Goal: Information Seeking & Learning: Learn about a topic

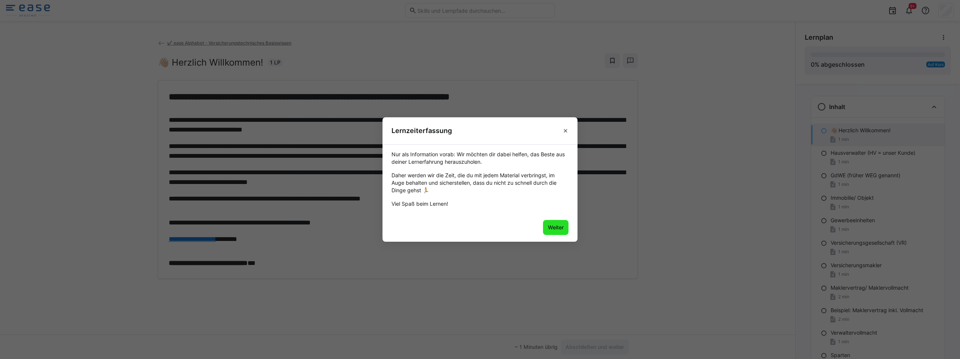
click at [553, 230] on span "Weiter" at bounding box center [556, 228] width 18 height 8
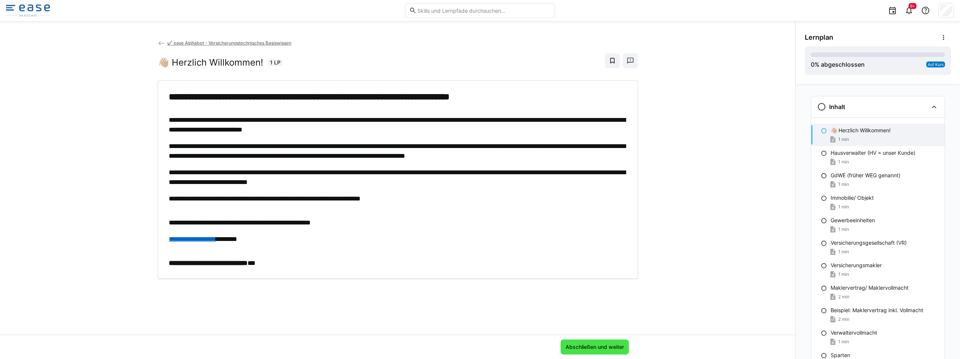
click at [594, 347] on span "Abschließen und weiter" at bounding box center [595, 348] width 61 height 8
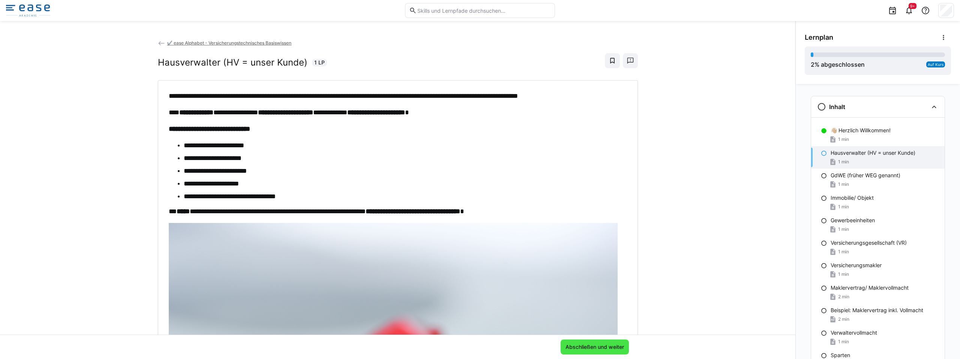
click at [600, 345] on span "Abschließen und weiter" at bounding box center [595, 348] width 61 height 8
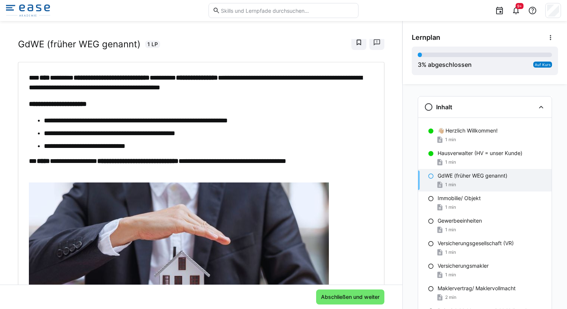
scroll to position [19, 0]
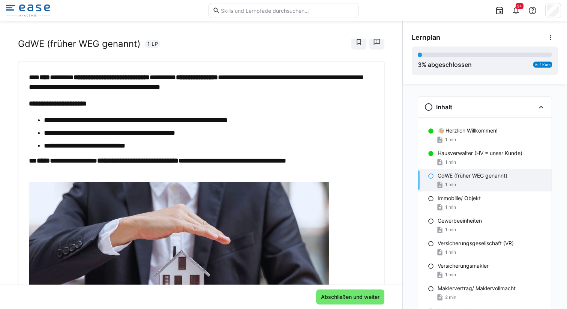
click at [180, 2] on div "9+" at bounding box center [283, 10] width 555 height 21
click at [447, 153] on p "Hausverwalter (HV = unser Kunde)" at bounding box center [480, 153] width 85 height 8
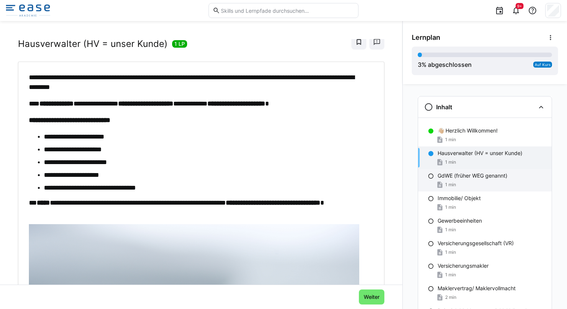
click at [446, 173] on p "GdWE (früher WEG genannt)" at bounding box center [473, 176] width 70 height 8
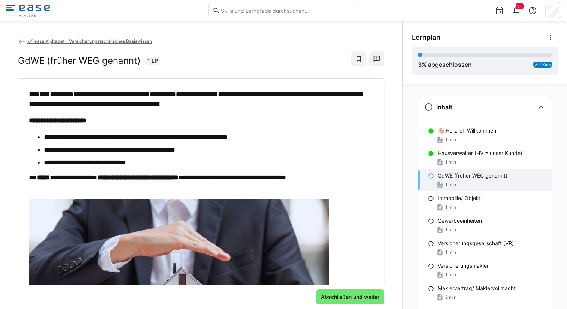
scroll to position [1, 0]
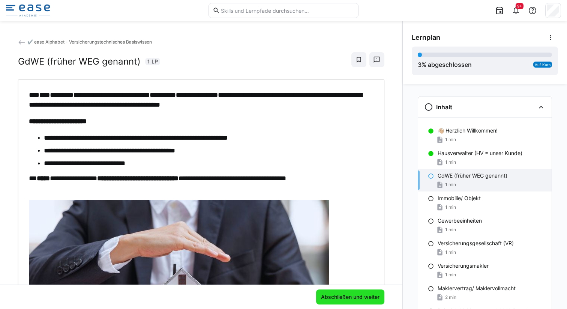
click at [327, 294] on span "Abschließen und weiter" at bounding box center [350, 297] width 61 height 8
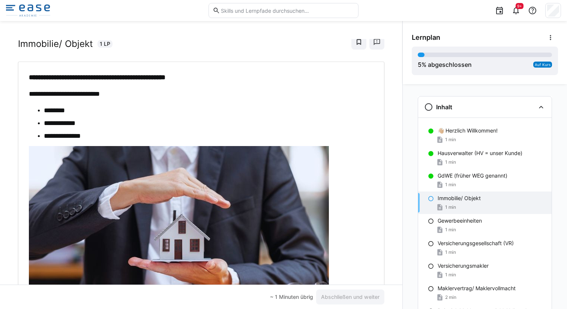
scroll to position [12, 0]
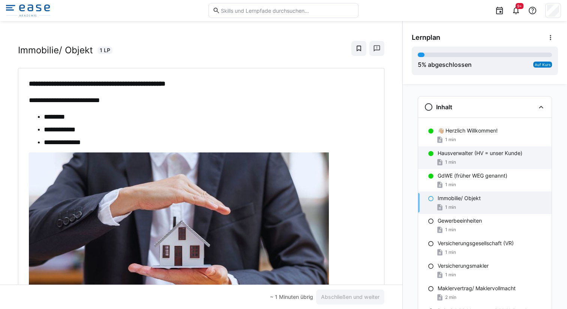
click at [443, 155] on p "Hausverwalter (HV = unser Kunde)" at bounding box center [480, 153] width 85 height 8
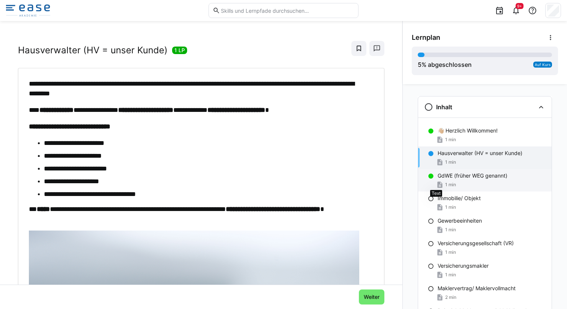
click at [436, 182] on eds-icon at bounding box center [440, 185] width 8 height 8
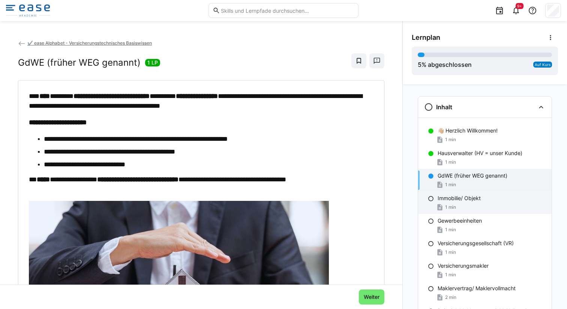
click at [438, 200] on p "Immobilie/ Objekt" at bounding box center [459, 198] width 43 height 8
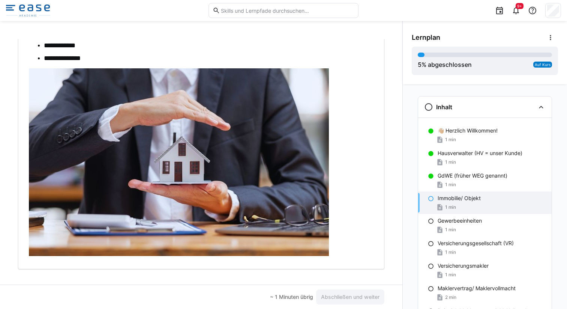
scroll to position [95, 0]
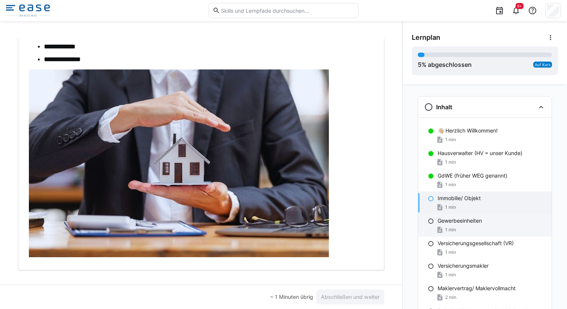
click at [473, 231] on div "1 min" at bounding box center [492, 230] width 108 height 8
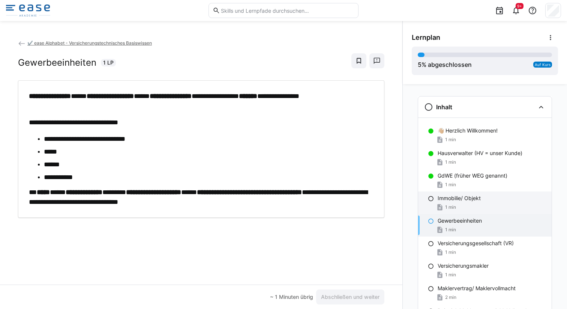
click at [469, 208] on div "1 min" at bounding box center [492, 207] width 108 height 8
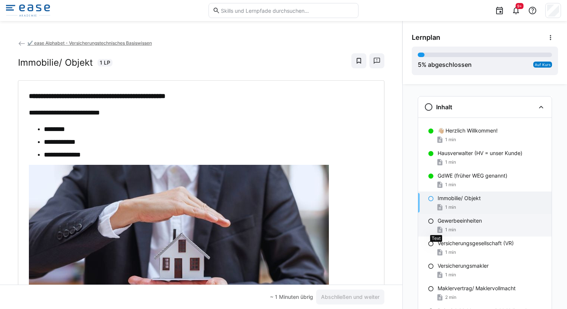
click at [439, 232] on eds-icon at bounding box center [440, 230] width 8 height 8
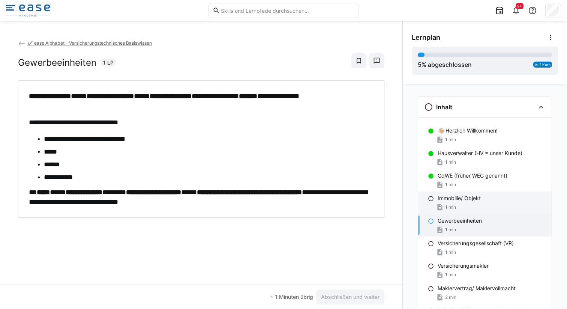
click at [462, 191] on div "Immobilie/ Objekt 1 min" at bounding box center [485, 202] width 134 height 23
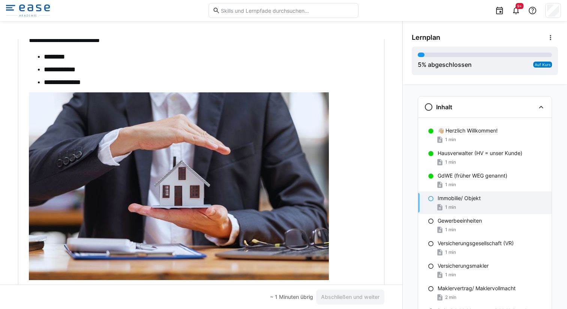
scroll to position [105, 0]
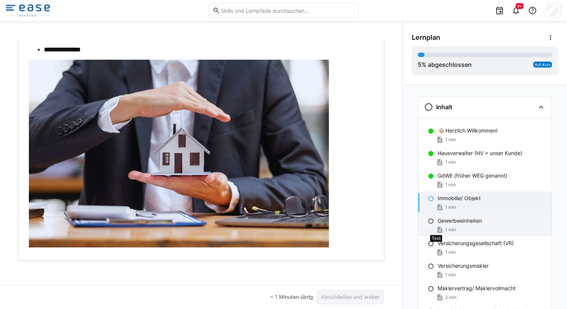
click at [437, 229] on eds-icon at bounding box center [440, 230] width 8 height 8
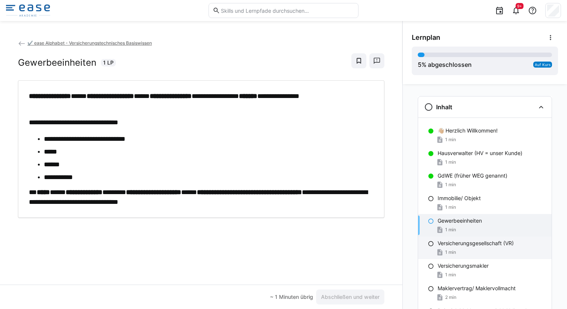
click at [438, 242] on p "Versicherungsgesellschaft (VR)" at bounding box center [476, 243] width 76 height 8
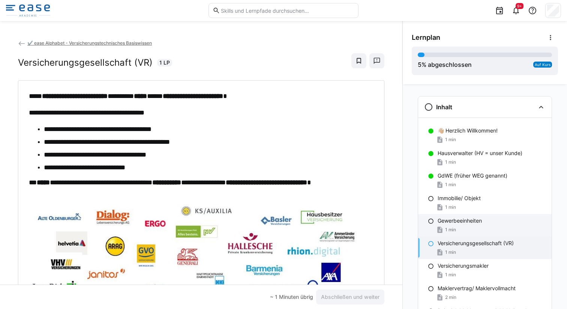
click at [443, 225] on div "Gewerbeeinheiten 1 min" at bounding box center [485, 225] width 134 height 23
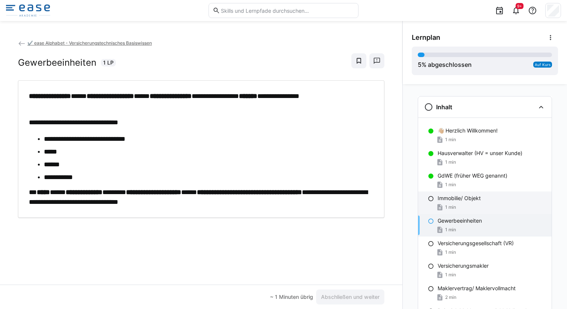
click at [453, 209] on div "1 min" at bounding box center [492, 207] width 108 height 8
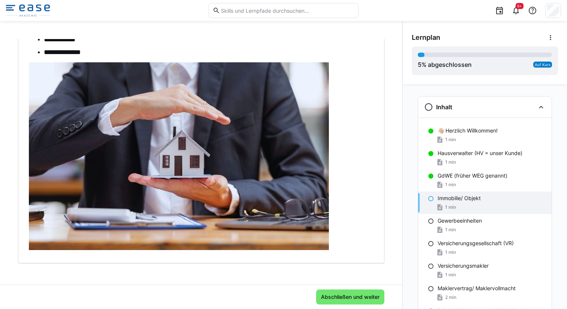
scroll to position [105, 0]
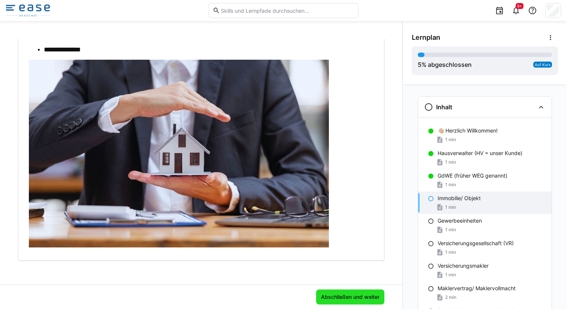
click at [335, 294] on span "Abschließen und weiter" at bounding box center [350, 297] width 61 height 8
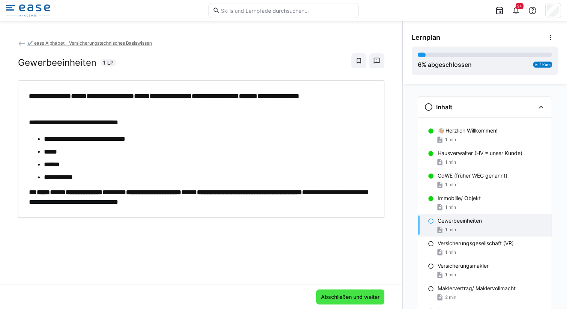
click at [350, 292] on span "Abschließen und weiter" at bounding box center [350, 296] width 68 height 15
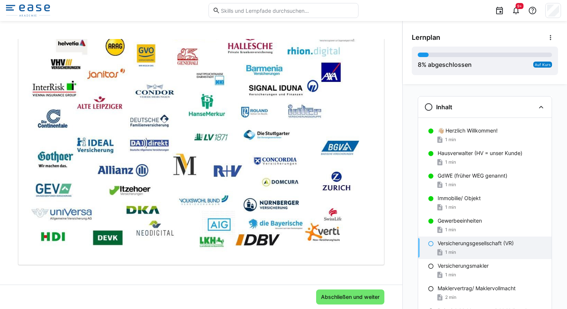
scroll to position [204, 0]
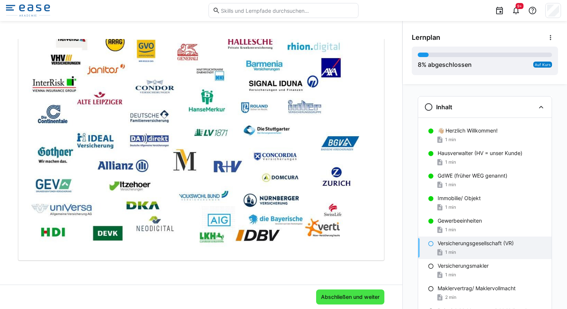
click at [334, 293] on span "Abschließen und weiter" at bounding box center [350, 297] width 61 height 8
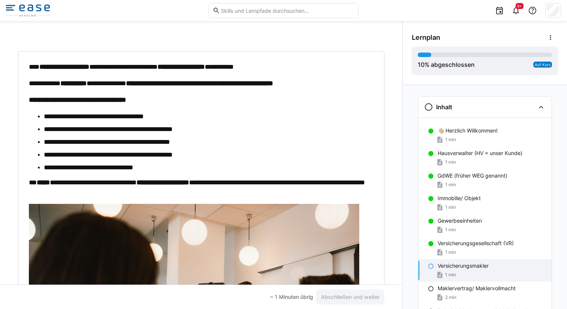
scroll to position [29, 0]
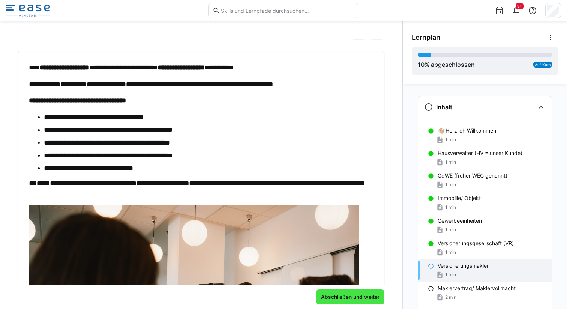
click at [326, 294] on span "Abschließen und weiter" at bounding box center [350, 297] width 61 height 8
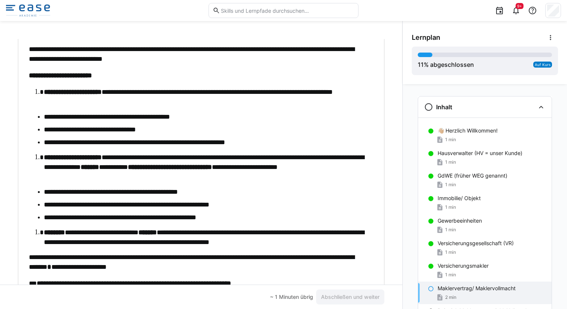
scroll to position [65, 0]
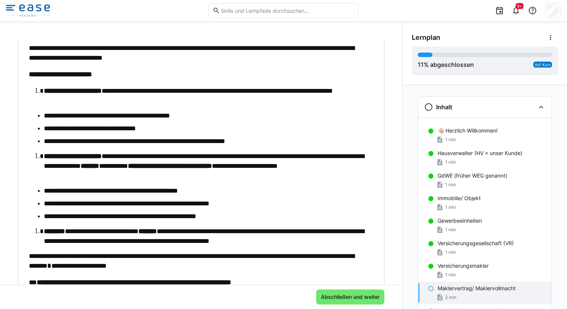
click at [145, 171] on li "**********" at bounding box center [205, 165] width 322 height 29
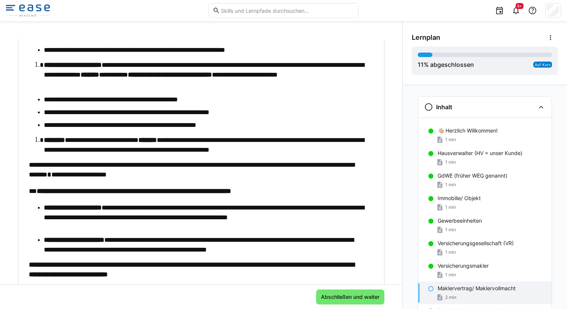
scroll to position [155, 0]
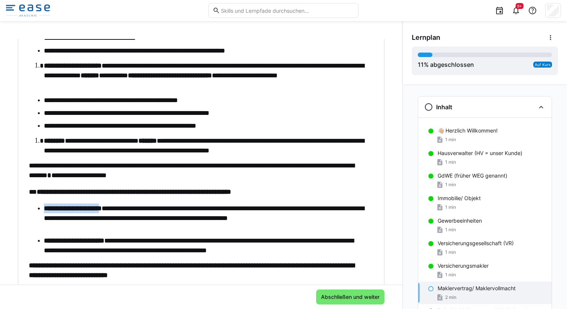
drag, startPoint x: 44, startPoint y: 207, endPoint x: 114, endPoint y: 208, distance: 69.8
click at [102, 208] on strong "**********" at bounding box center [73, 208] width 58 height 7
copy strong "**********"
click at [43, 240] on ul "**********" at bounding box center [197, 229] width 337 height 52
drag, startPoint x: 45, startPoint y: 240, endPoint x: 117, endPoint y: 241, distance: 72.4
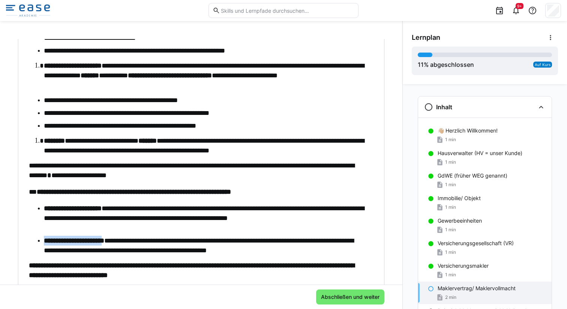
click at [104, 240] on strong "**********" at bounding box center [74, 240] width 60 height 7
copy strong "**********"
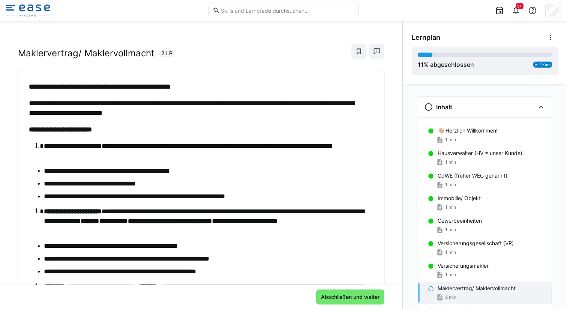
scroll to position [8, 0]
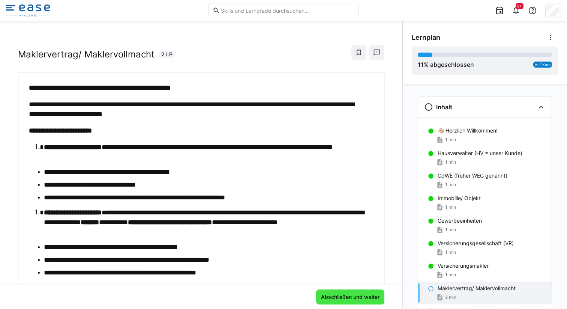
click at [369, 291] on span "Abschließen und weiter" at bounding box center [350, 296] width 68 height 15
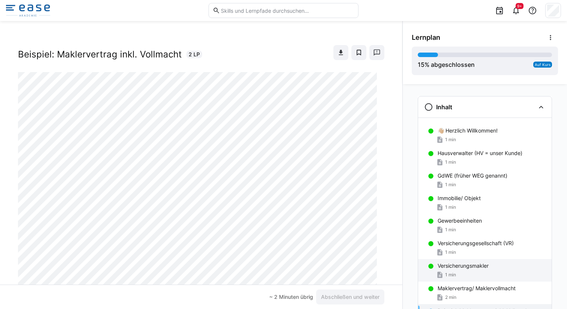
click at [441, 267] on p "Versicherungsmakler" at bounding box center [463, 266] width 51 height 8
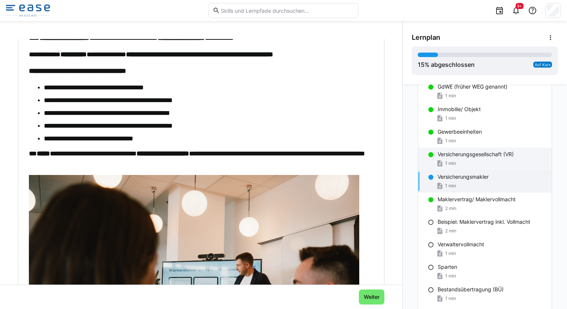
scroll to position [89, 0]
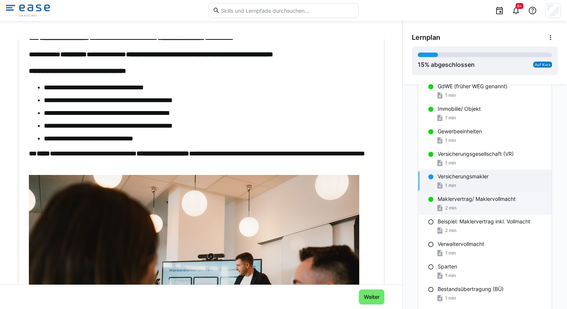
click at [455, 208] on div "2 min" at bounding box center [492, 208] width 108 height 8
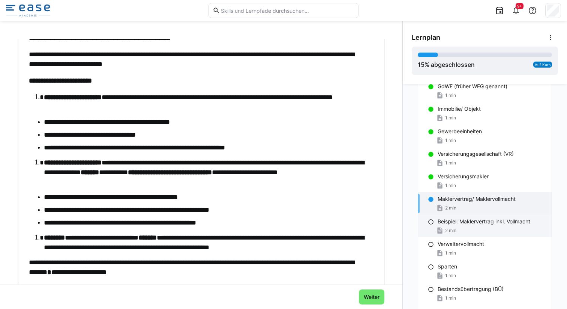
click at [455, 223] on p "Beispiel: Maklervertrag inkl. Vollmacht" at bounding box center [484, 222] width 93 height 8
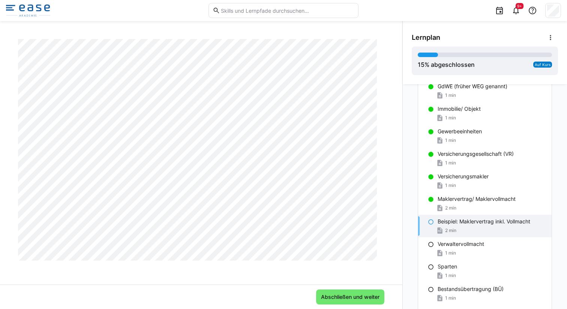
scroll to position [4393, 0]
click at [372, 290] on span "Abschließen und weiter" at bounding box center [350, 296] width 68 height 15
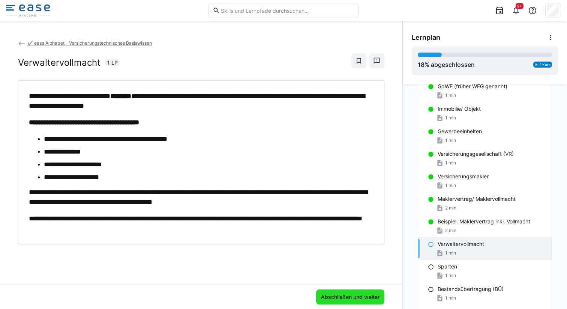
click at [350, 290] on span "Abschließen und weiter" at bounding box center [350, 296] width 68 height 15
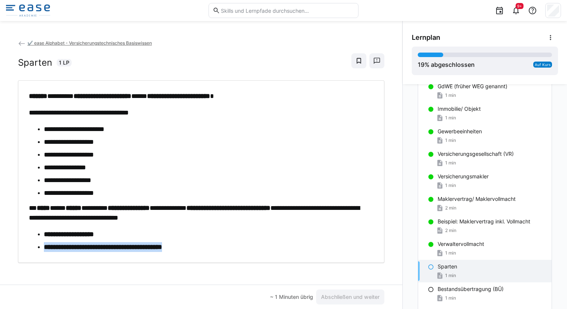
drag, startPoint x: 44, startPoint y: 246, endPoint x: 204, endPoint y: 247, distance: 159.4
click at [204, 247] on li "**********" at bounding box center [205, 247] width 322 height 10
copy strong "**********"
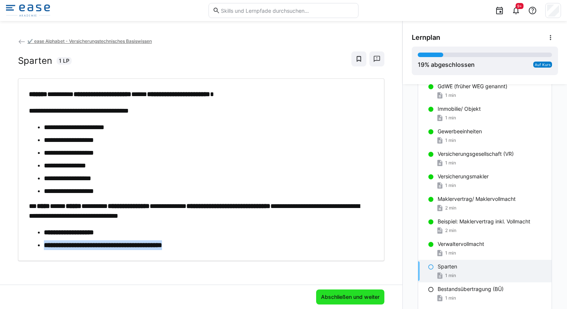
click at [329, 295] on span "Abschließen und weiter" at bounding box center [350, 297] width 61 height 8
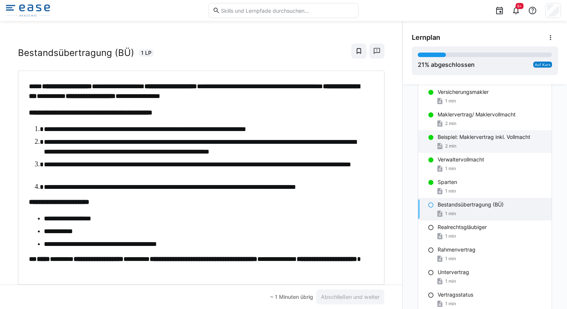
scroll to position [168, 0]
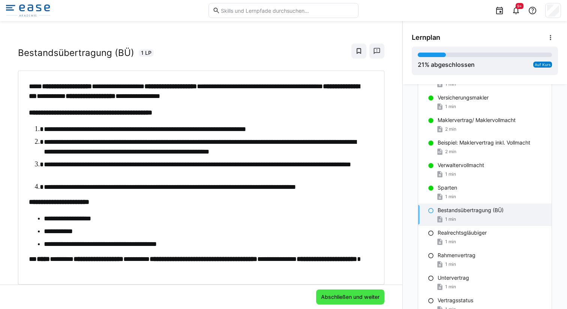
click at [345, 295] on span "Abschließen und weiter" at bounding box center [350, 297] width 61 height 8
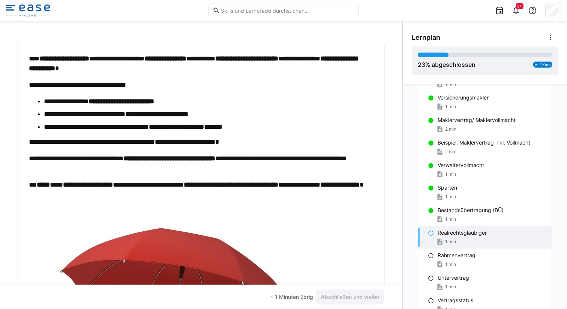
scroll to position [38, 0]
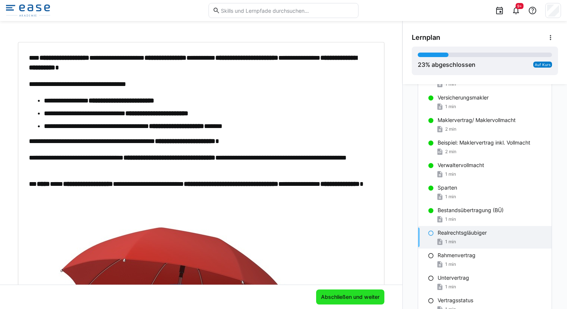
click at [338, 299] on span "Abschließen und weiter" at bounding box center [350, 297] width 61 height 8
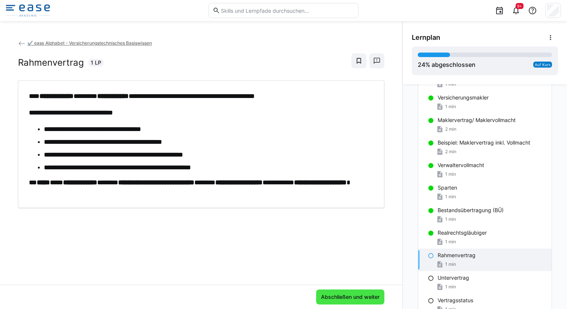
click at [331, 295] on span "Abschließen und weiter" at bounding box center [350, 297] width 61 height 8
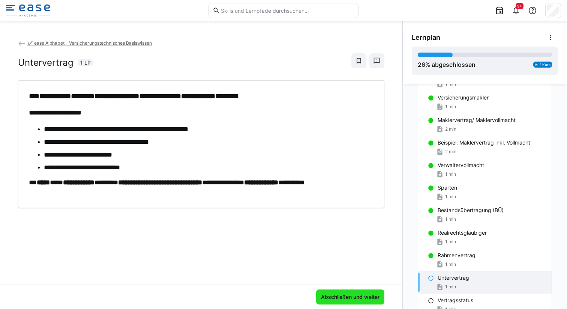
click at [346, 295] on span "Abschließen und weiter" at bounding box center [350, 297] width 61 height 8
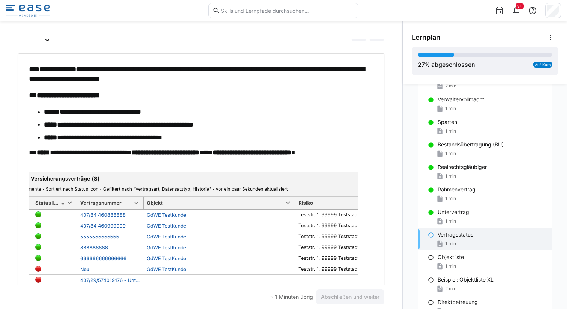
scroll to position [33, 0]
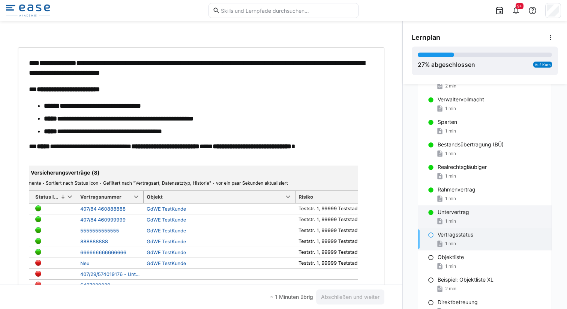
click at [438, 215] on p "Untervertrag" at bounding box center [454, 212] width 32 height 8
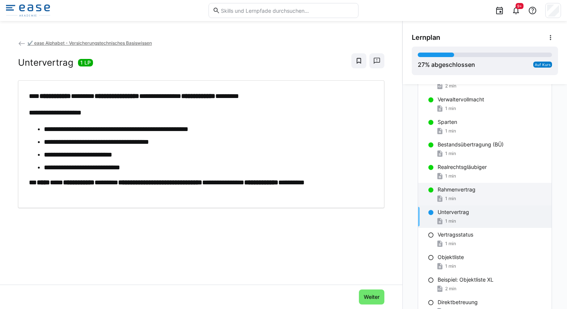
click at [434, 194] on div "Rahmenvertrag 1 min" at bounding box center [485, 194] width 134 height 23
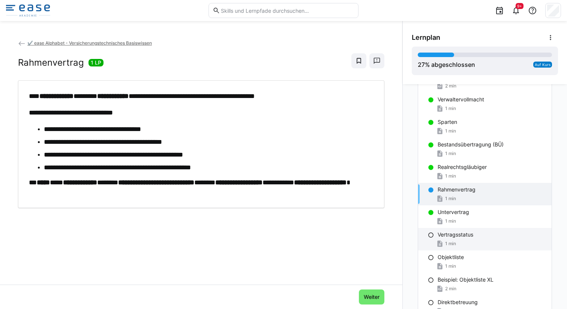
click at [438, 234] on p "Vertragsstatus" at bounding box center [456, 235] width 36 height 8
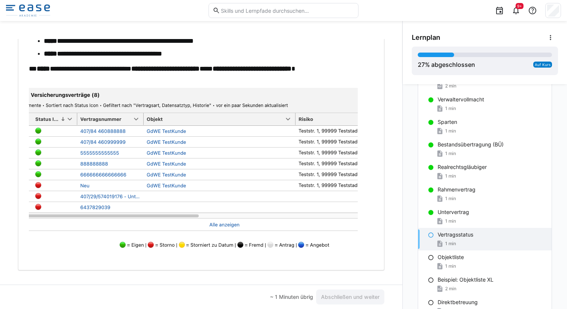
scroll to position [110, 0]
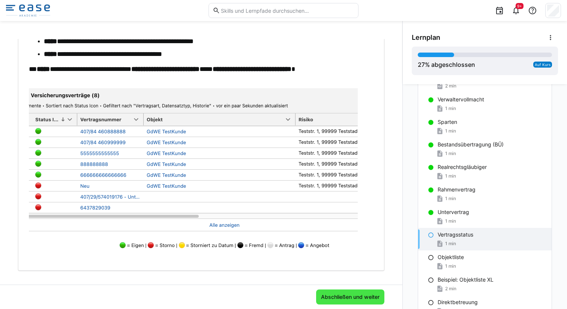
click at [327, 293] on span "Abschließen und weiter" at bounding box center [350, 296] width 68 height 15
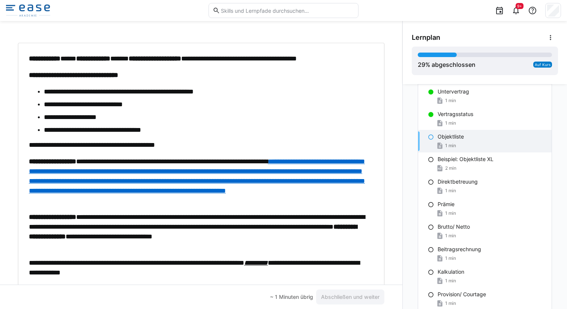
scroll to position [348, 0]
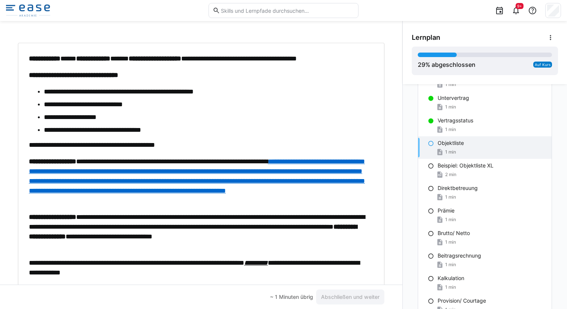
click at [340, 162] on a"] "**********" at bounding box center [197, 176] width 336 height 36
click at [160, 194] on a"] "**********" at bounding box center [197, 176] width 336 height 36
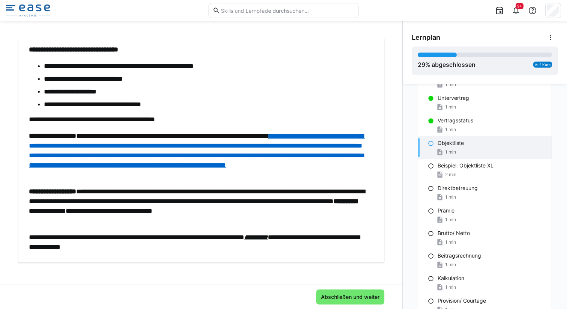
scroll to position [65, 0]
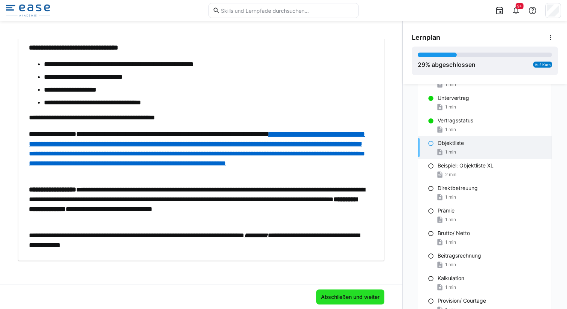
click at [346, 292] on span "Abschließen und weiter" at bounding box center [350, 296] width 68 height 15
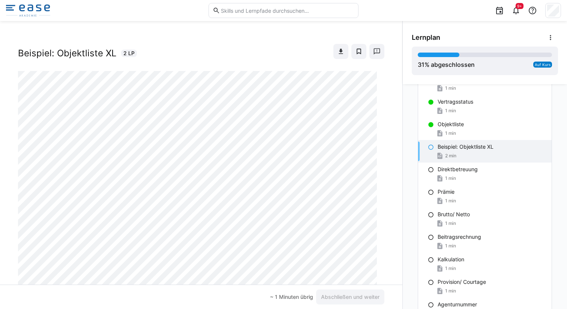
scroll to position [9, 0]
click at [337, 52] on eds-icon at bounding box center [341, 52] width 8 height 8
click at [330, 291] on span "Abschließen und weiter" at bounding box center [350, 296] width 68 height 15
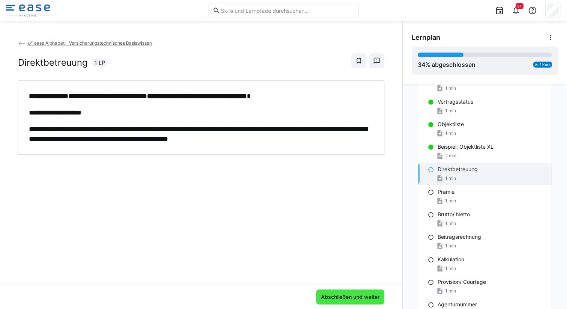
click at [355, 290] on span "Abschließen und weiter" at bounding box center [350, 296] width 68 height 15
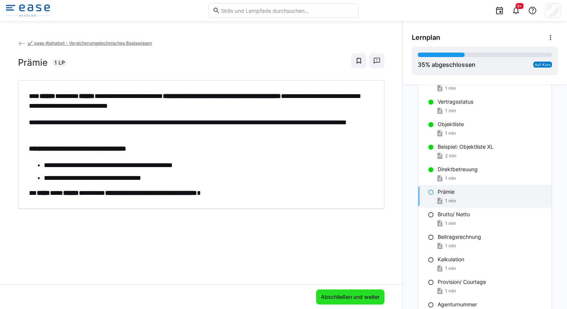
click at [327, 292] on span "Abschließen und weiter" at bounding box center [350, 296] width 68 height 15
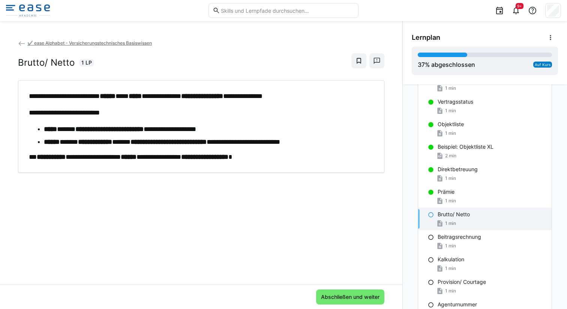
click at [338, 306] on div "Abschließen und weiter" at bounding box center [201, 296] width 402 height 24
click at [342, 300] on span "Abschließen und weiter" at bounding box center [350, 297] width 61 height 8
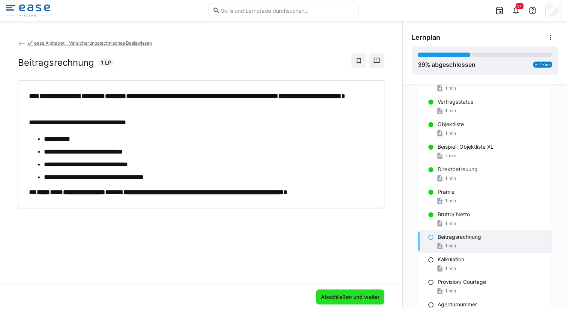
click at [325, 294] on span "Abschließen und weiter" at bounding box center [350, 297] width 61 height 8
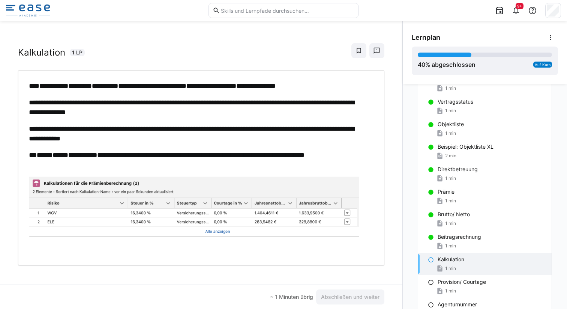
scroll to position [11, 0]
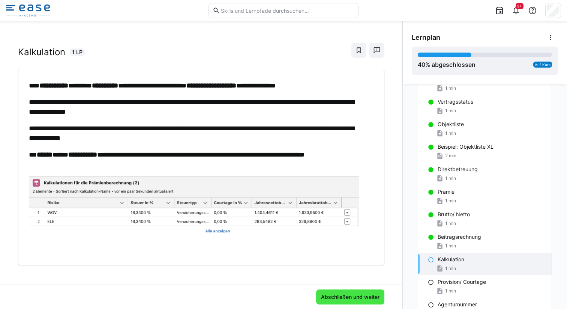
click at [321, 293] on span "Abschließen und weiter" at bounding box center [350, 297] width 61 height 8
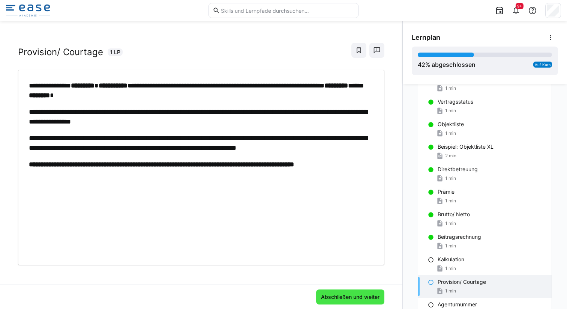
scroll to position [0, 0]
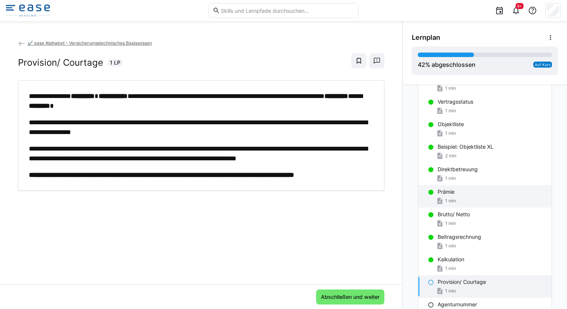
click at [475, 195] on div "Prämie 1 min" at bounding box center [485, 196] width 134 height 23
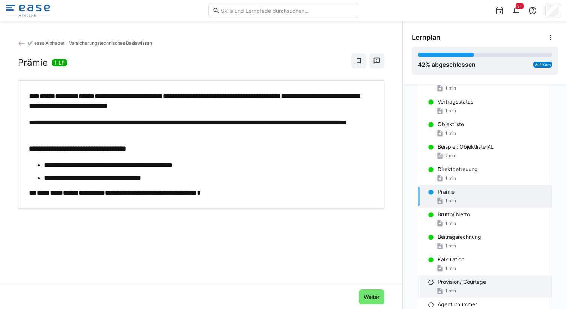
click at [446, 287] on div "1 min" at bounding box center [446, 291] width 20 height 8
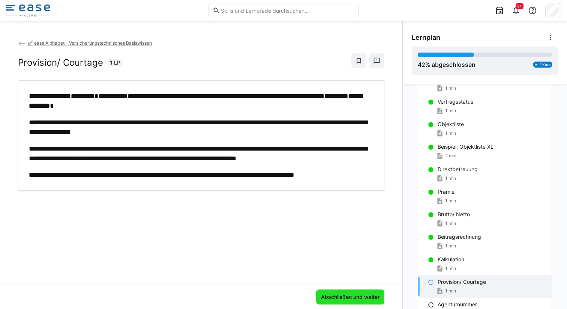
click at [330, 293] on span "Abschließen und weiter" at bounding box center [350, 297] width 61 height 8
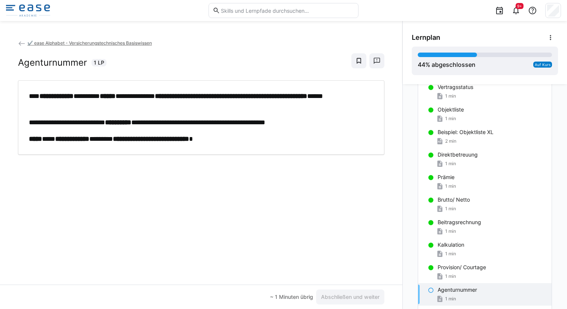
scroll to position [386, 0]
